Goal: Navigation & Orientation: Find specific page/section

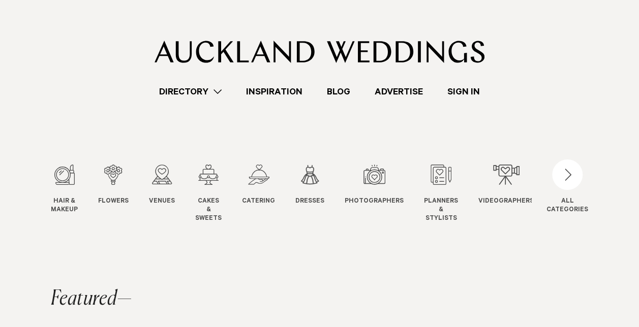
click at [221, 94] on link "Directory" at bounding box center [190, 92] width 87 height 14
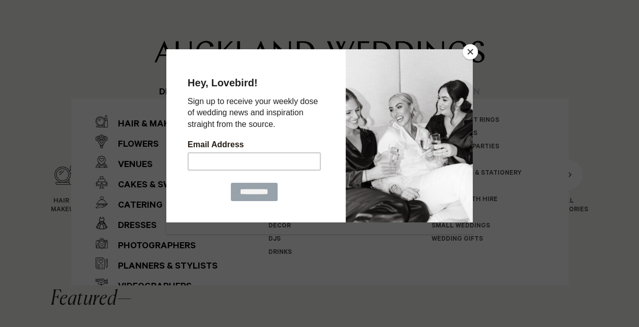
click at [462, 55] on div at bounding box center [409, 135] width 127 height 173
click at [468, 54] on button "Close" at bounding box center [470, 51] width 15 height 15
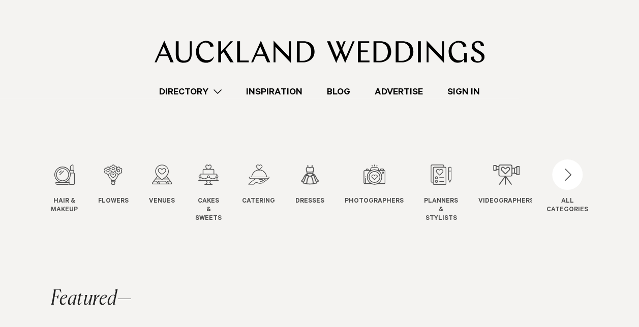
click at [180, 85] on link "Directory" at bounding box center [190, 92] width 87 height 14
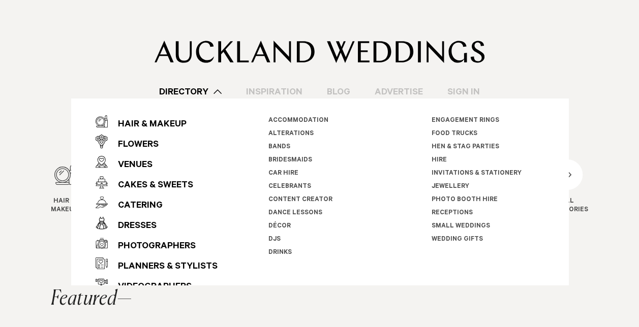
click at [444, 222] on li "Small Weddings" at bounding box center [488, 226] width 113 height 13
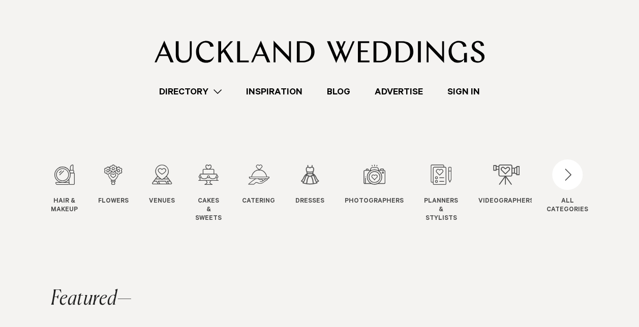
click at [210, 93] on link "Directory" at bounding box center [190, 92] width 87 height 14
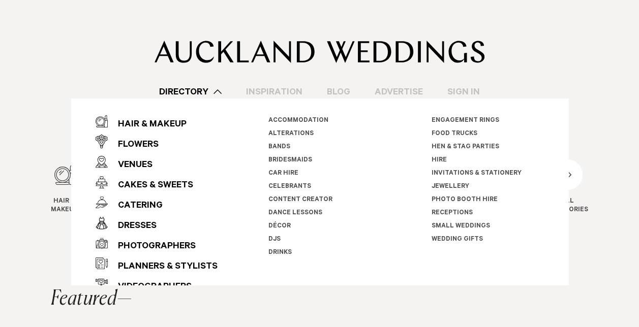
click at [452, 228] on link "Small Weddings" at bounding box center [461, 226] width 58 height 7
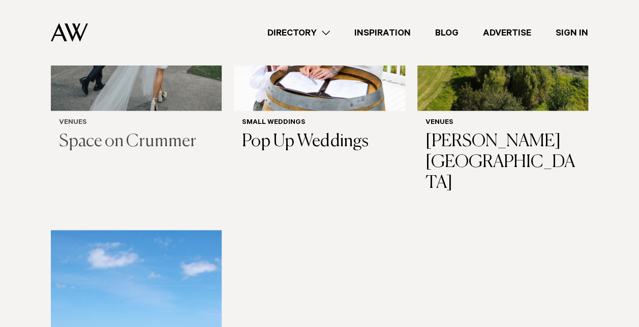
scroll to position [512, 0]
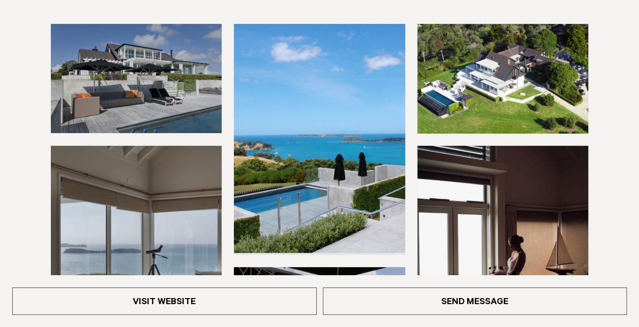
scroll to position [161, 0]
